Goal: Task Accomplishment & Management: Complete application form

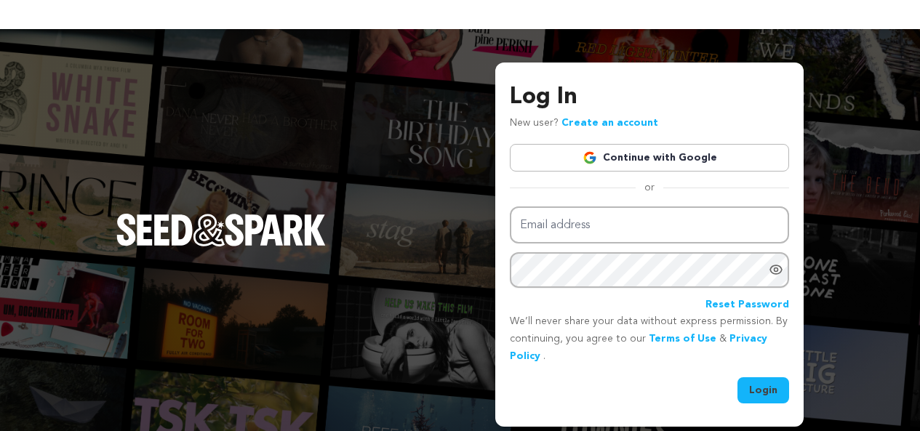
scroll to position [29, 0]
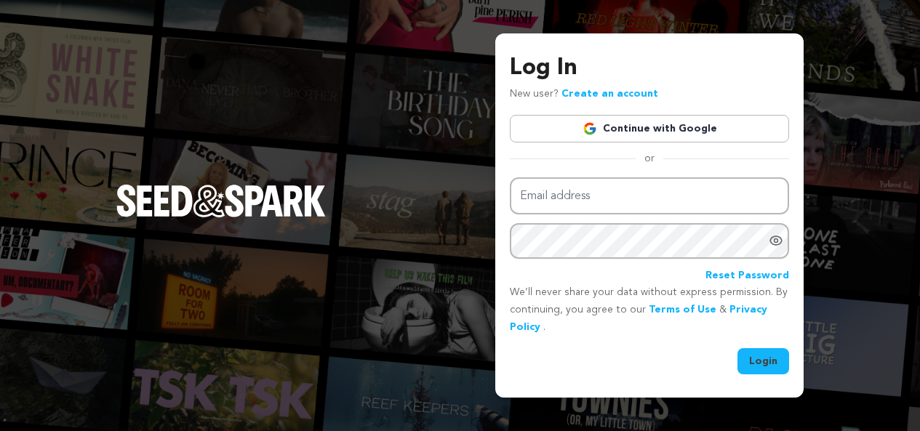
click at [271, 79] on div "Log In New user? Create an account Continue with Google or Email address Passwo…" at bounding box center [460, 215] width 920 height 431
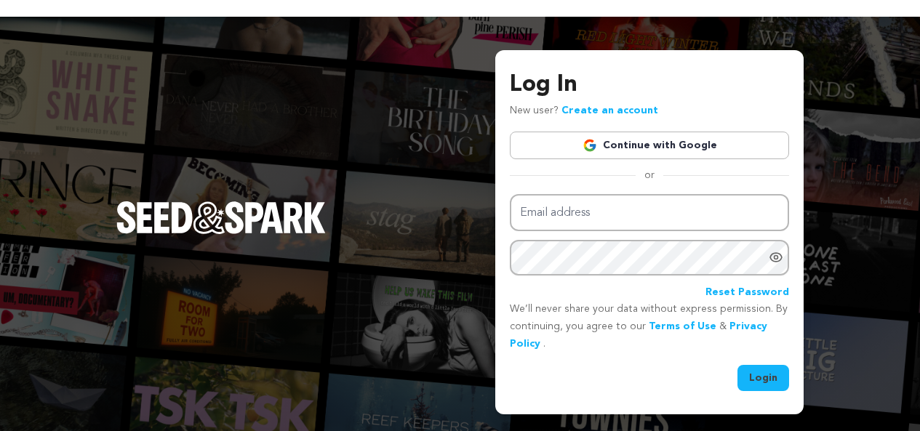
scroll to position [0, 0]
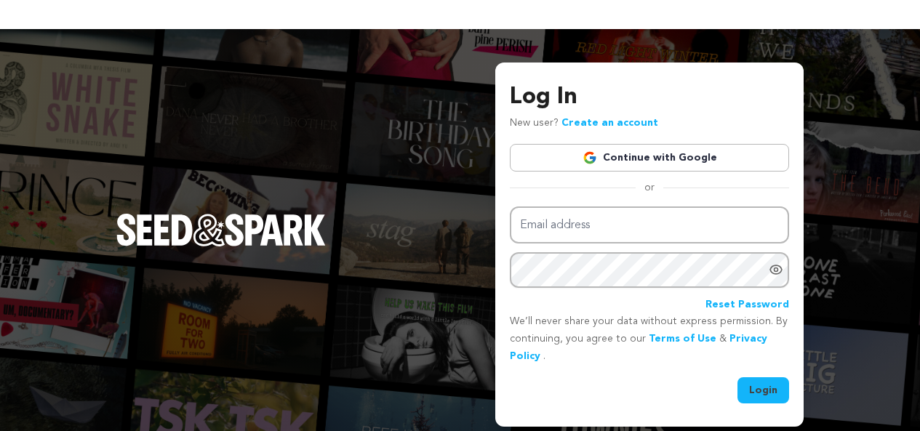
click at [610, 124] on link "Create an account" at bounding box center [610, 123] width 97 height 10
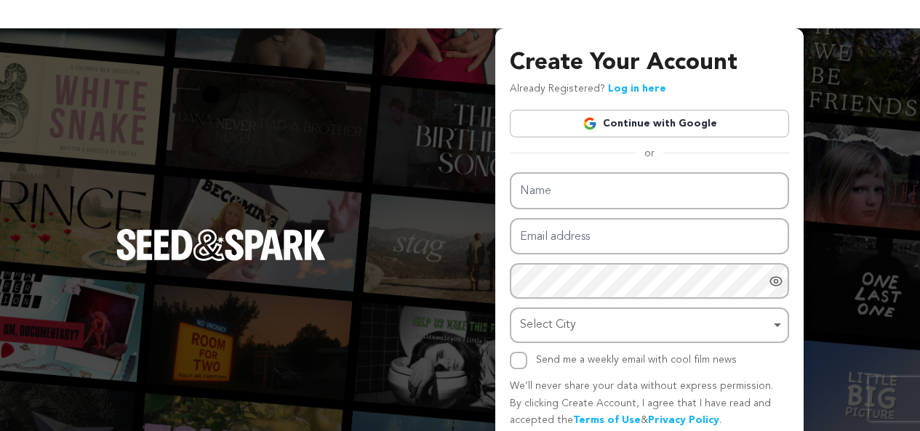
scroll to position [68, 0]
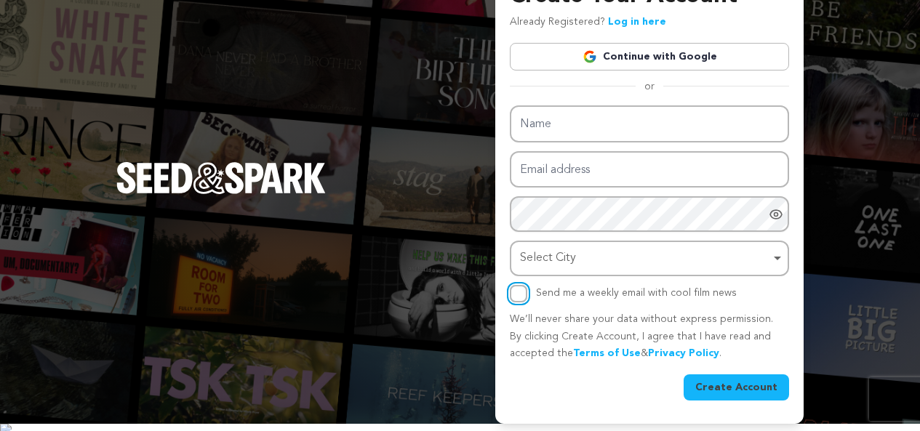
click at [527, 300] on input "Send me a weekly email with cool film news" at bounding box center [518, 293] width 17 height 17
checkbox input "true"
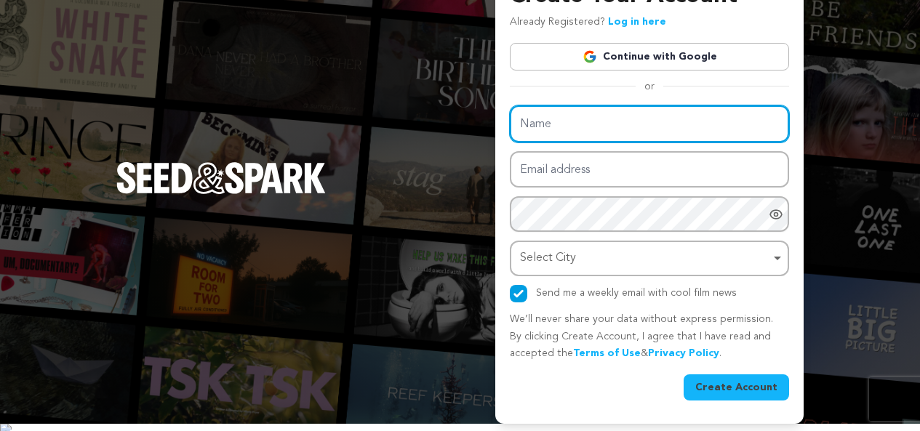
click at [570, 140] on input "Name" at bounding box center [649, 123] width 279 height 37
type input "luna"
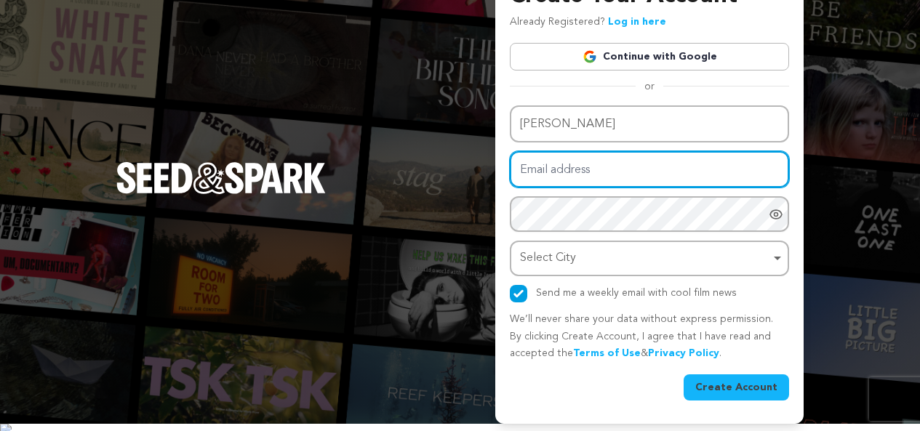
click at [612, 174] on input "Email address" at bounding box center [649, 169] width 279 height 37
type input "[EMAIL_ADDRESS][DOMAIN_NAME]"
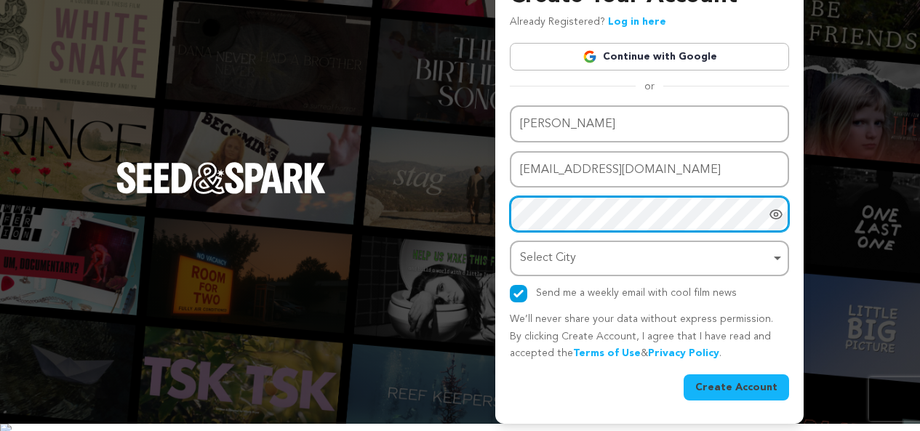
scroll to position [121, 0]
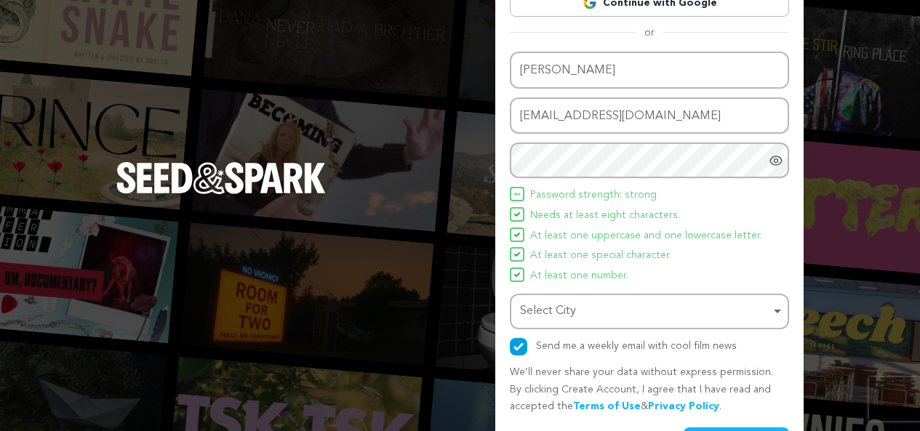
click at [549, 265] on span "At least one special character." at bounding box center [600, 255] width 141 height 17
click at [550, 312] on div "Select City Remove item" at bounding box center [645, 311] width 250 height 21
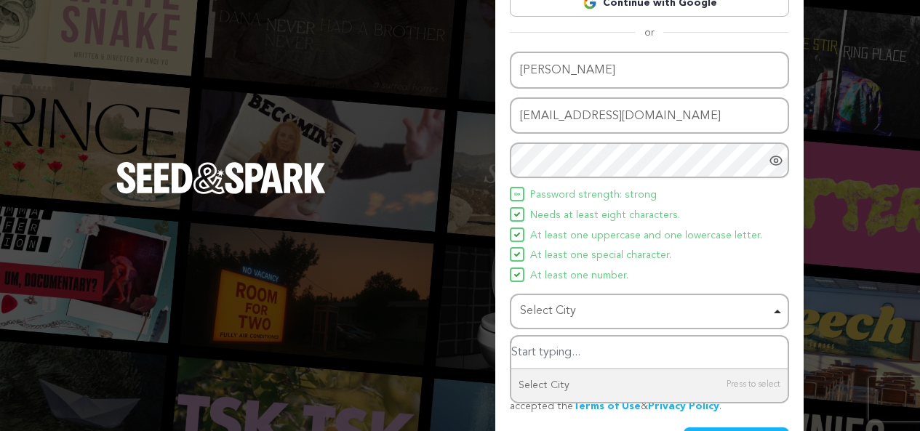
click at [532, 356] on input "Select City" at bounding box center [649, 353] width 276 height 33
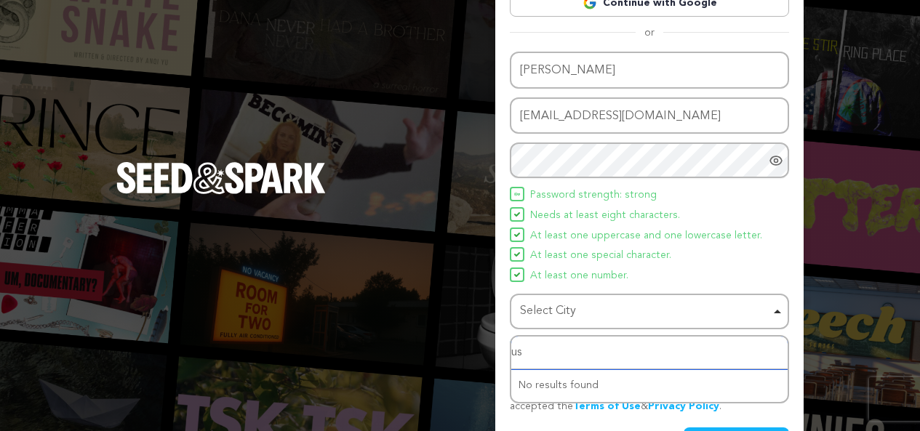
type input "usa"
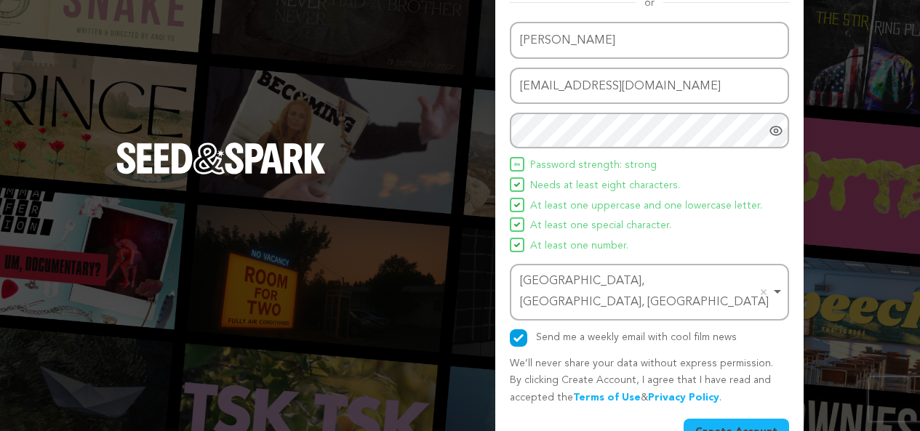
scroll to position [175, 0]
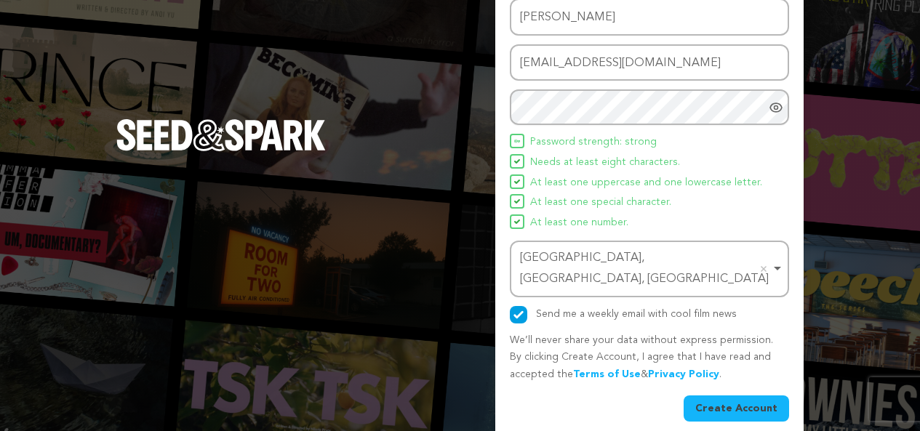
click at [721, 396] on button "Create Account" at bounding box center [736, 409] width 105 height 26
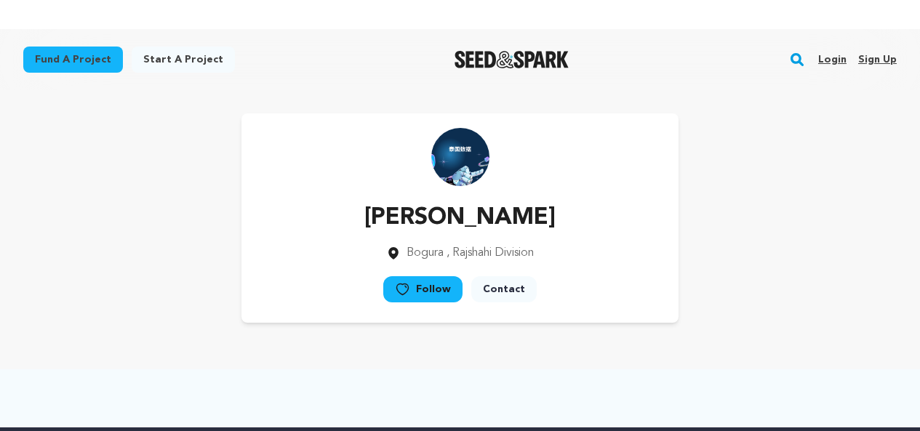
click at [872, 58] on link "Sign up" at bounding box center [877, 59] width 39 height 23
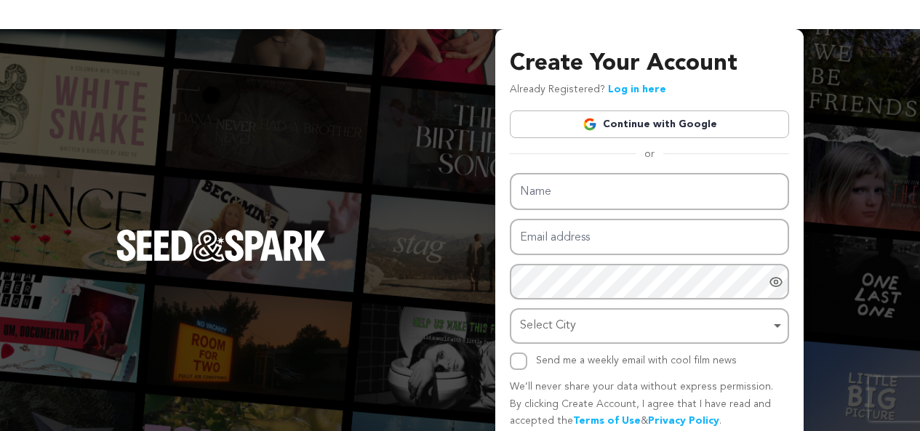
click at [637, 133] on link "Continue with Google" at bounding box center [649, 125] width 279 height 28
